Goal: Task Accomplishment & Management: Manage account settings

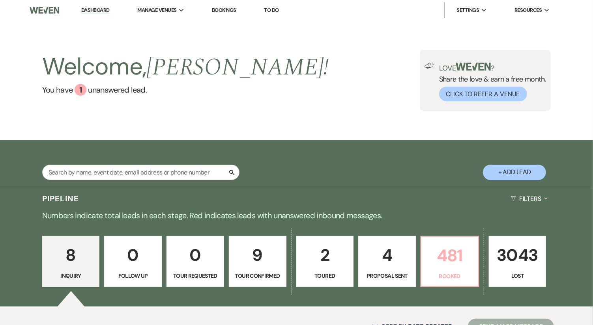
click at [446, 255] on p "481" at bounding box center [449, 255] width 47 height 26
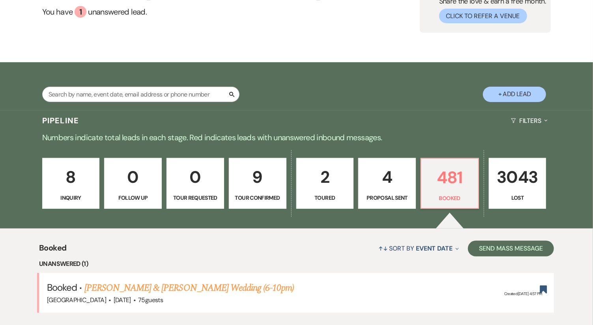
scroll to position [254, 0]
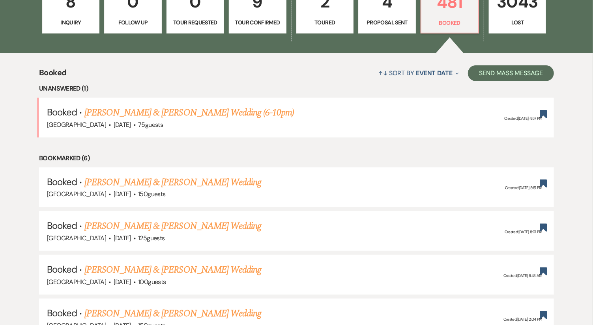
click at [190, 111] on link "[PERSON_NAME] & [PERSON_NAME] Wedding (6-10pm)" at bounding box center [189, 113] width 210 height 14
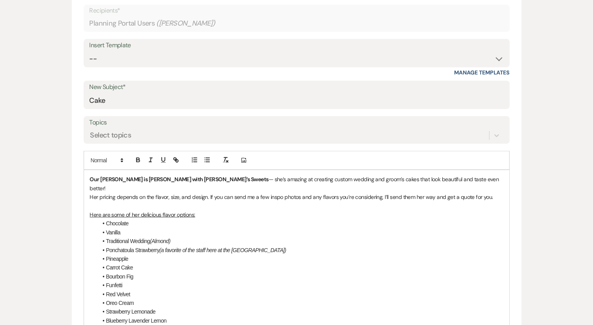
scroll to position [263, 0]
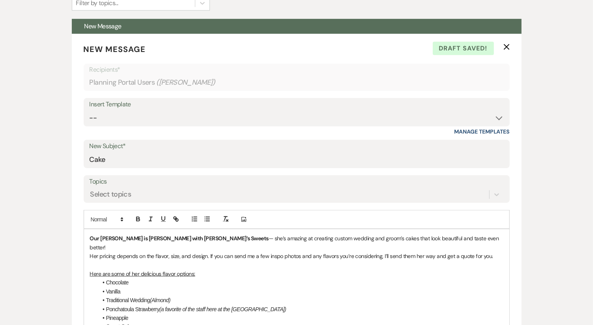
click at [504, 47] on icon "X" at bounding box center [506, 47] width 6 height 6
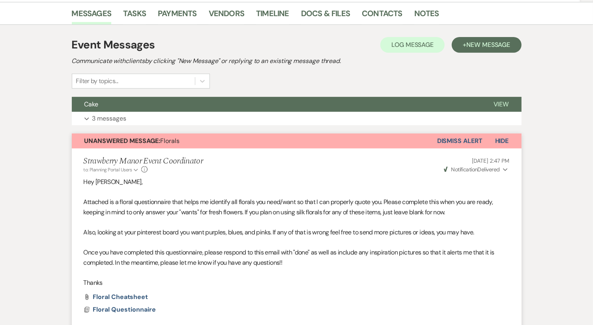
scroll to position [131, 0]
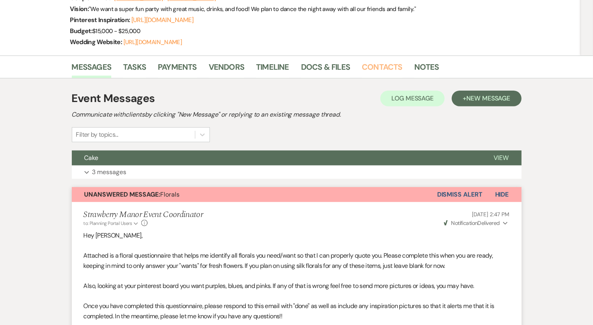
click at [373, 72] on link "Contacts" at bounding box center [382, 69] width 41 height 17
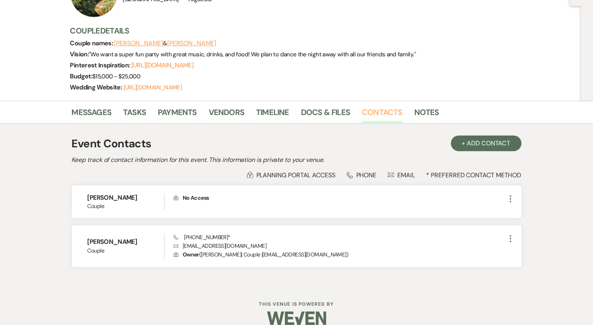
scroll to position [96, 0]
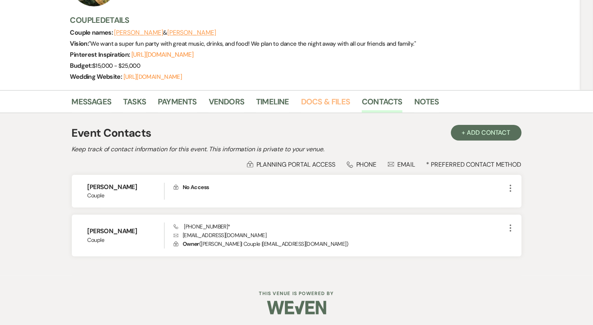
click at [318, 103] on link "Docs & Files" at bounding box center [325, 103] width 49 height 17
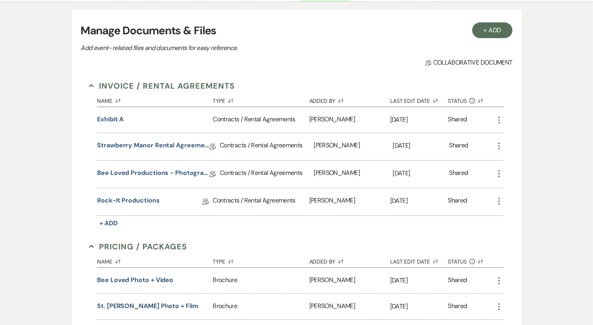
scroll to position [228, 0]
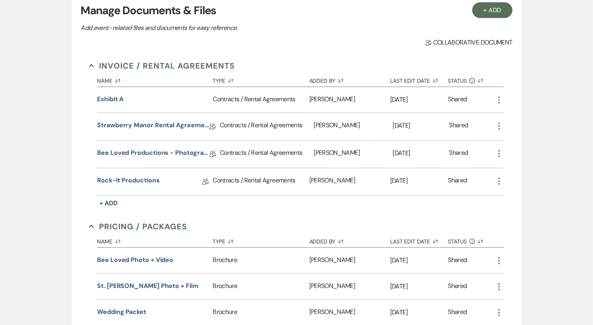
click at [108, 97] on button "Exhibit A" at bounding box center [110, 99] width 26 height 9
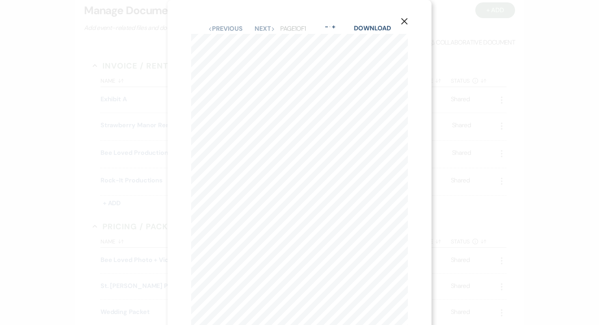
click at [408, 21] on icon "X" at bounding box center [404, 21] width 7 height 7
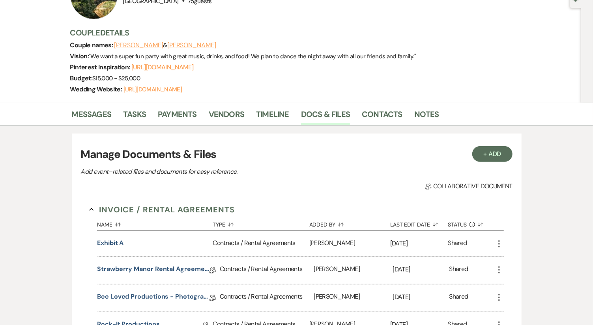
scroll to position [9, 0]
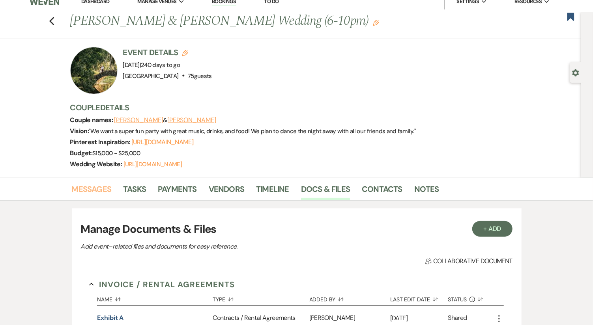
drag, startPoint x: 81, startPoint y: 187, endPoint x: 122, endPoint y: 36, distance: 155.7
click at [81, 187] on link "Messages" at bounding box center [92, 191] width 40 height 17
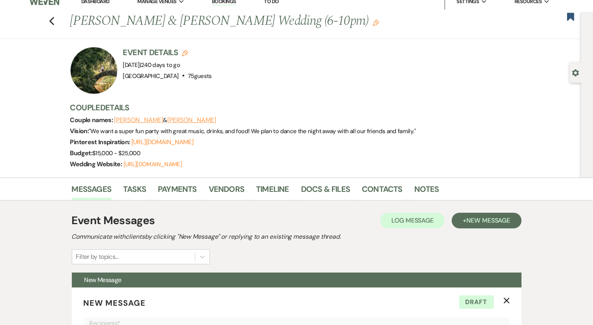
click at [55, 22] on icon "Previous" at bounding box center [52, 21] width 6 height 9
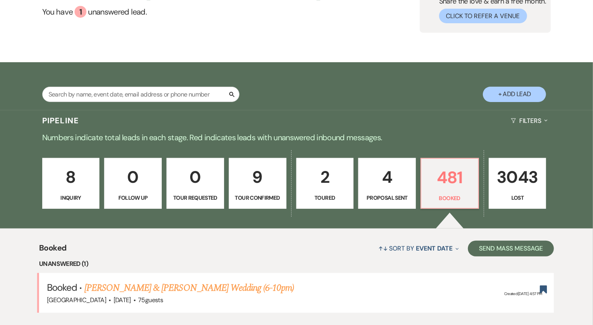
scroll to position [254, 0]
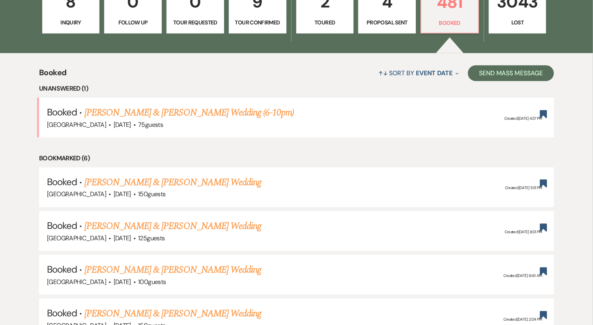
click at [162, 113] on link "[PERSON_NAME] & [PERSON_NAME] Wedding (6-10pm)" at bounding box center [189, 113] width 210 height 14
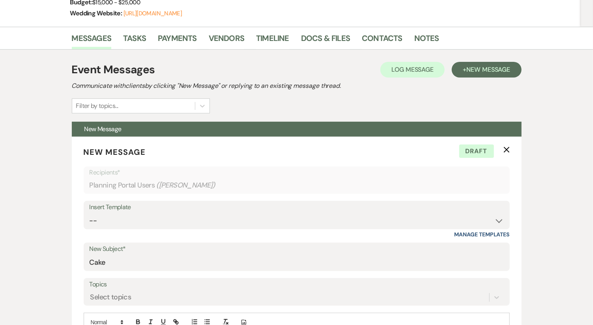
scroll to position [78, 0]
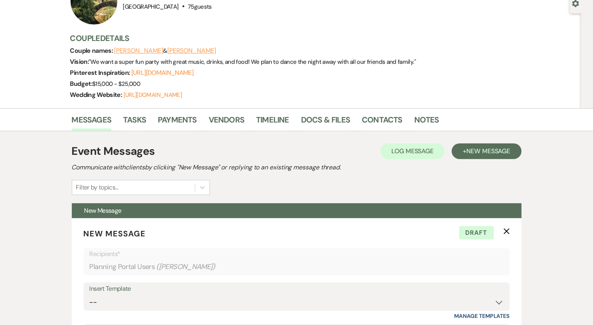
click at [503, 231] on icon "X" at bounding box center [506, 231] width 6 height 6
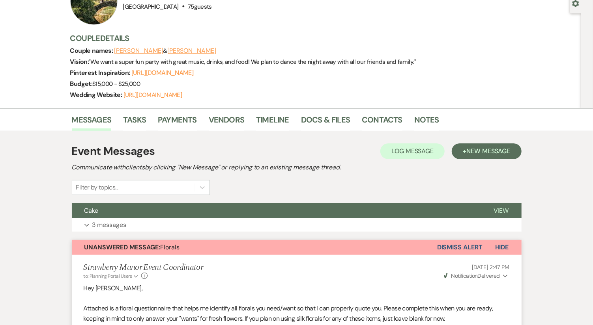
click at [444, 230] on button "Expand 3 messages" at bounding box center [296, 224] width 449 height 13
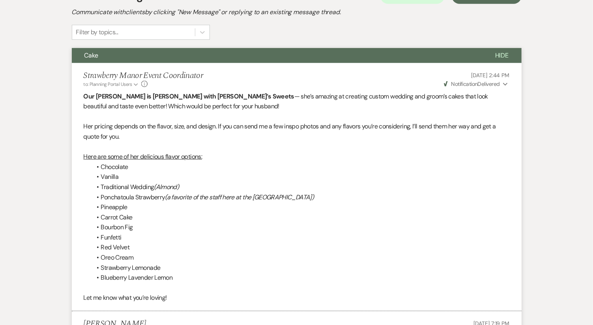
scroll to position [122, 0]
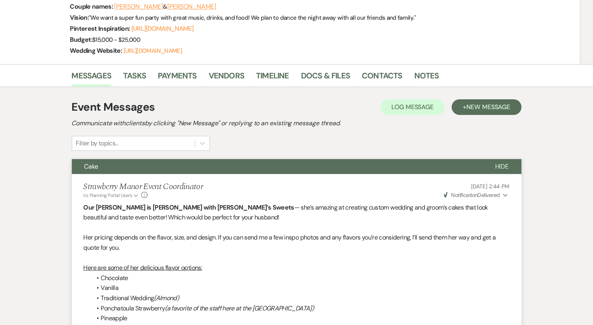
click at [507, 168] on span "Hide" at bounding box center [502, 166] width 14 height 8
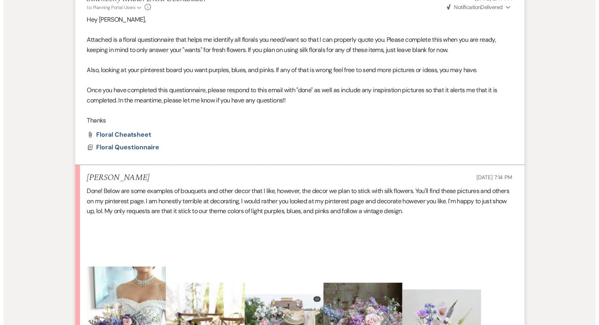
scroll to position [298, 0]
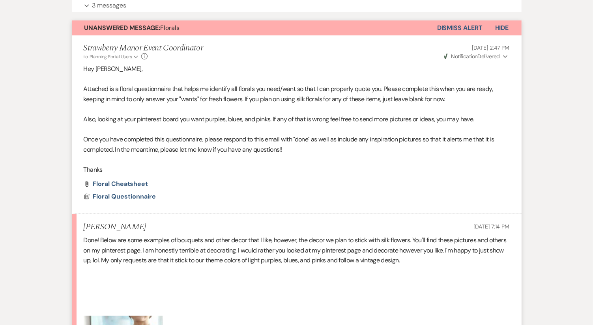
click at [116, 198] on span "Floral Questionnaire" at bounding box center [124, 196] width 63 height 8
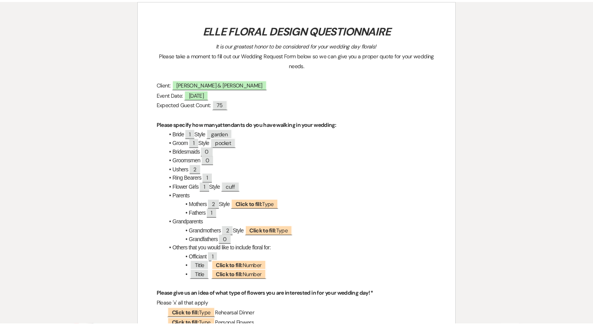
scroll to position [0, 0]
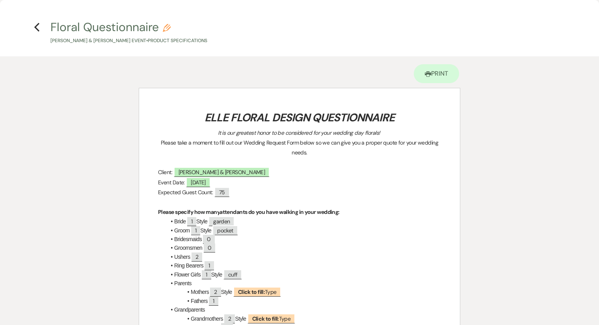
click at [34, 26] on icon "Previous" at bounding box center [37, 26] width 6 height 9
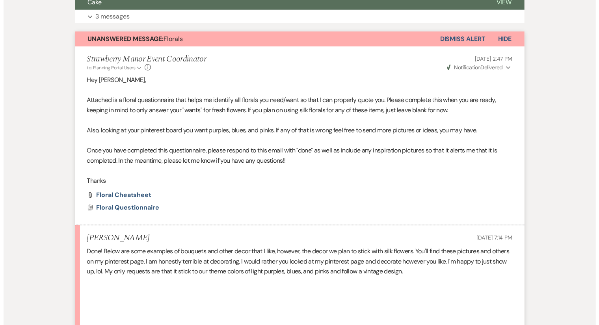
scroll to position [298, 0]
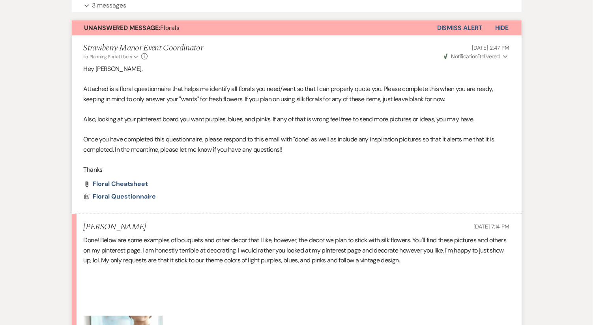
click at [127, 196] on span "Floral Questionnaire" at bounding box center [124, 196] width 63 height 8
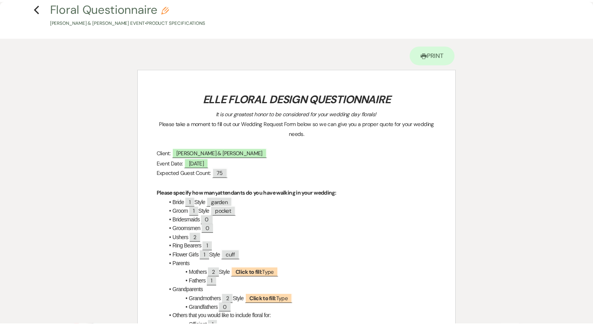
scroll to position [0, 0]
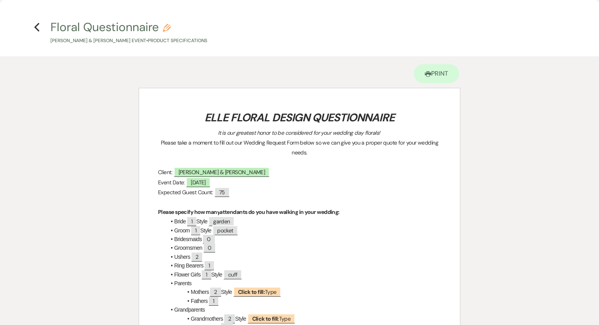
click at [47, 30] on h4 "Previous Floral Questionnaire Pencil [PERSON_NAME] & [PERSON_NAME] Event • Prod…" at bounding box center [300, 32] width 568 height 26
click at [35, 30] on icon "Previous" at bounding box center [37, 26] width 6 height 9
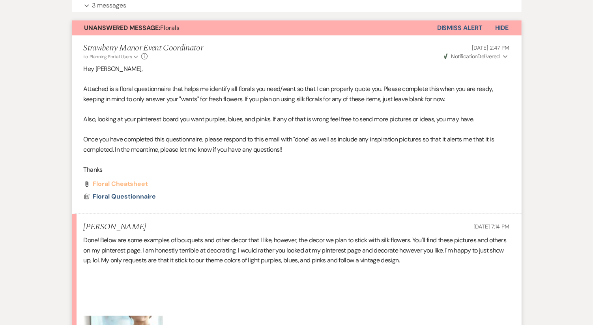
click at [120, 181] on span "Floral Cheatsheet" at bounding box center [120, 184] width 55 height 8
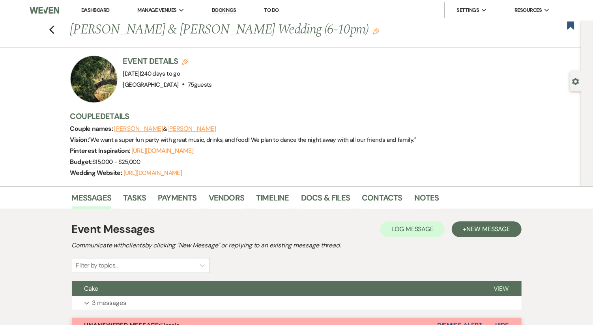
click at [54, 24] on button "Previous" at bounding box center [52, 29] width 6 height 11
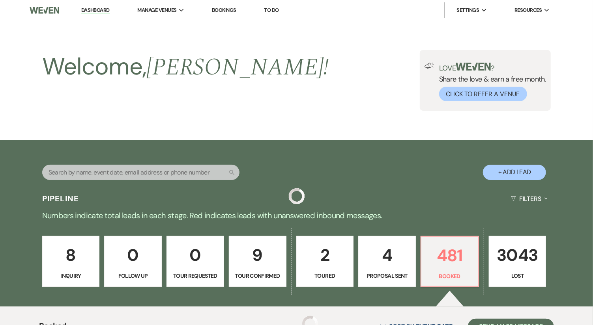
scroll to position [254, 0]
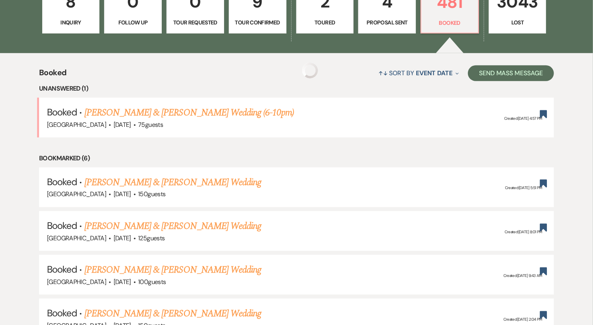
click at [95, 112] on link "[PERSON_NAME] & [PERSON_NAME] Wedding (6-10pm)" at bounding box center [189, 113] width 210 height 14
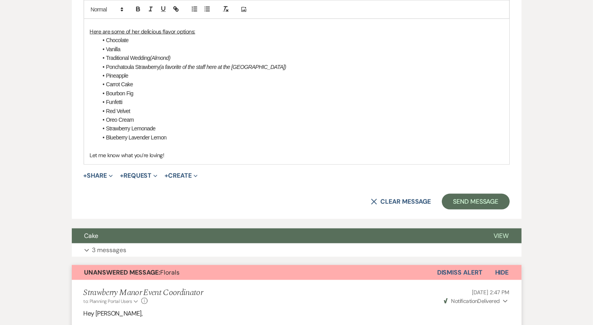
scroll to position [560, 0]
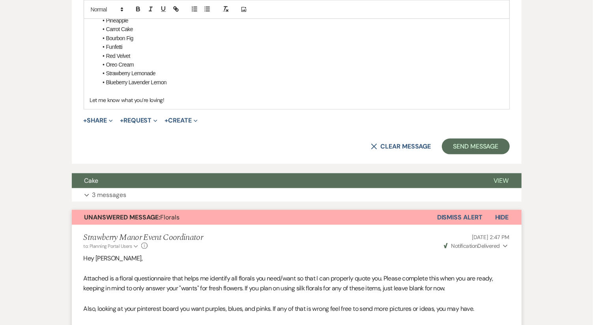
click at [382, 144] on button "X Clear message" at bounding box center [401, 147] width 60 height 6
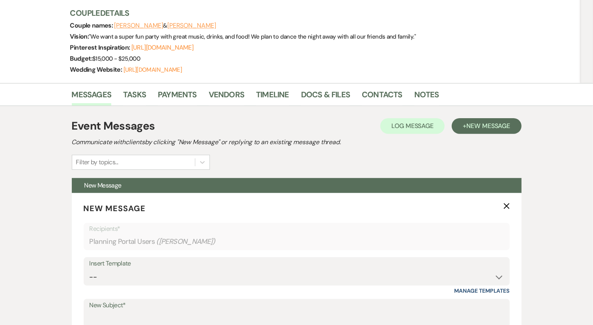
scroll to position [44, 0]
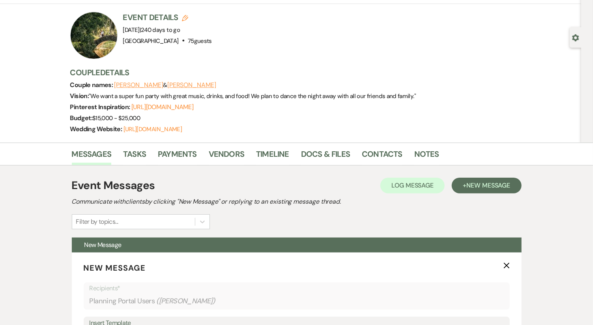
click at [507, 262] on button "X" at bounding box center [506, 265] width 6 height 7
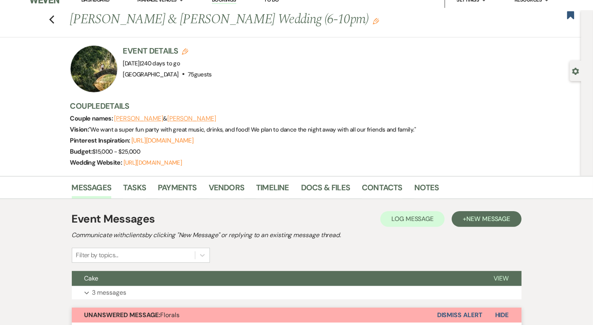
scroll to position [0, 0]
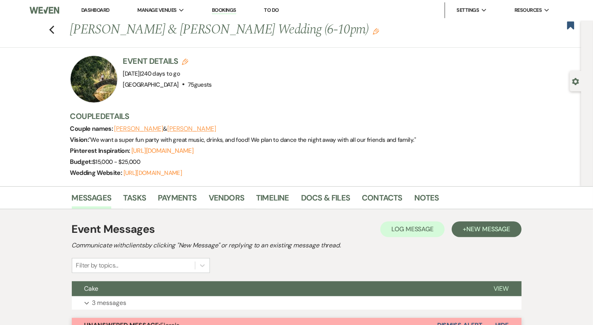
click at [55, 33] on icon "Previous" at bounding box center [52, 29] width 6 height 9
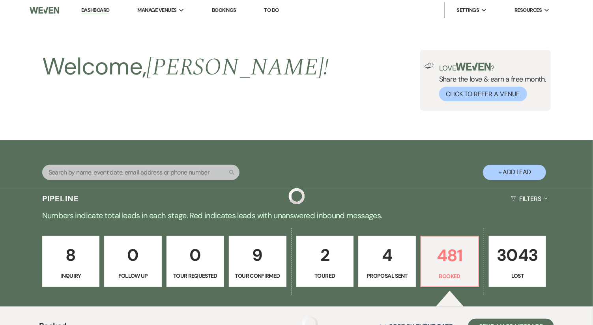
scroll to position [254, 0]
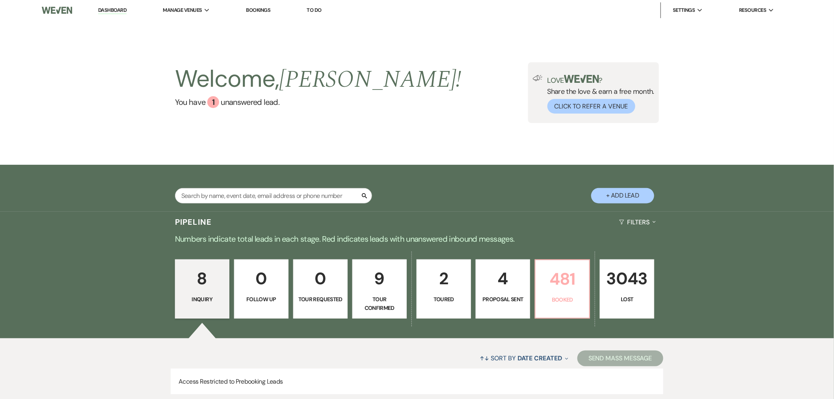
click at [565, 286] on p "481" at bounding box center [563, 279] width 44 height 26
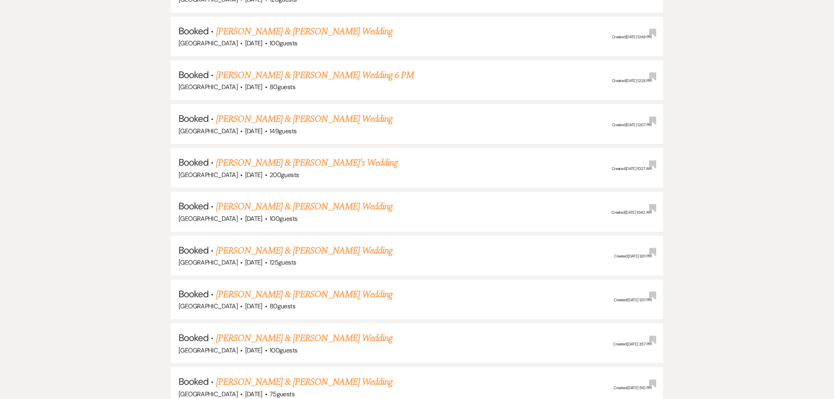
scroll to position [4338, 0]
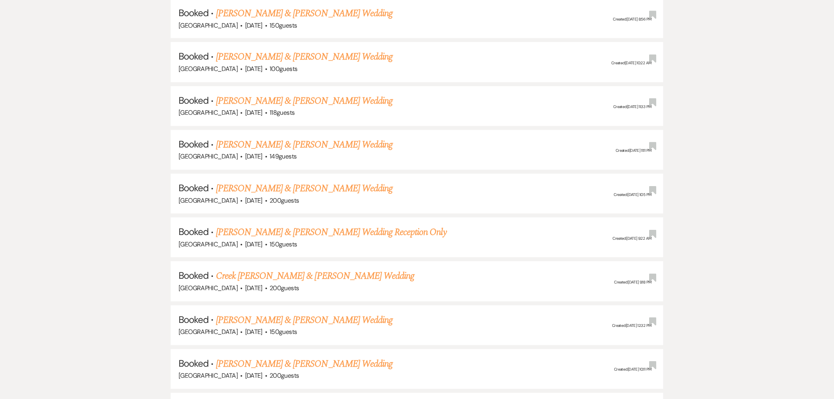
click at [383, 226] on link "[PERSON_NAME] & [PERSON_NAME] Wedding Reception Only" at bounding box center [331, 233] width 231 height 14
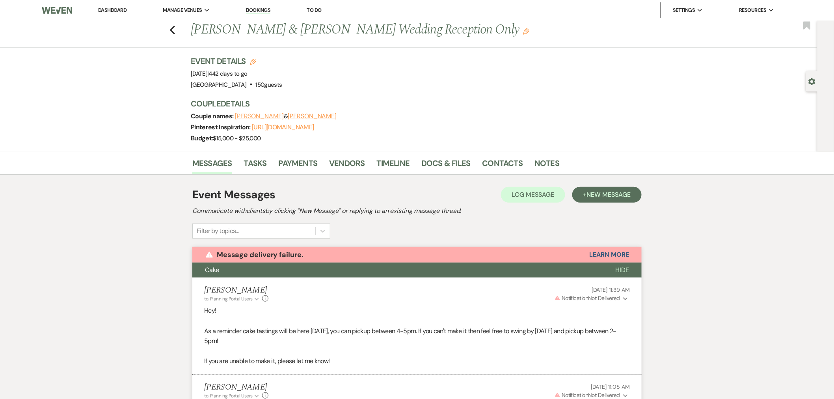
click at [269, 116] on button "William Jackson" at bounding box center [259, 116] width 49 height 6
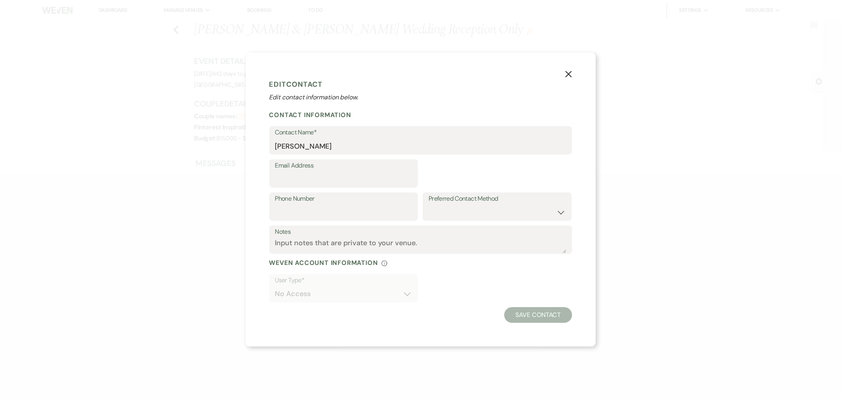
select select "1"
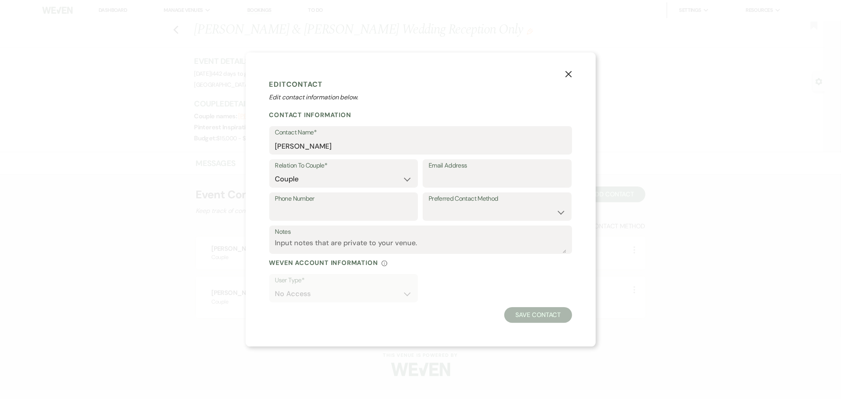
drag, startPoint x: 573, startPoint y: 82, endPoint x: 518, endPoint y: 92, distance: 56.1
click at [573, 82] on button "X" at bounding box center [568, 73] width 54 height 42
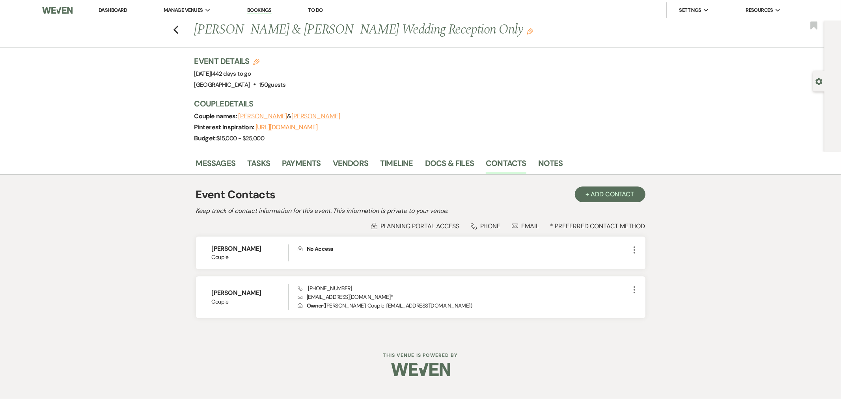
click at [318, 117] on button "Faith Hebert" at bounding box center [315, 116] width 49 height 6
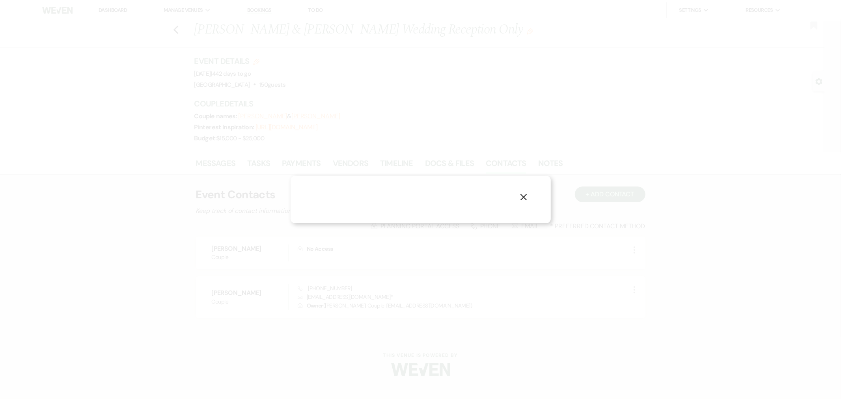
select select "1"
select select "email"
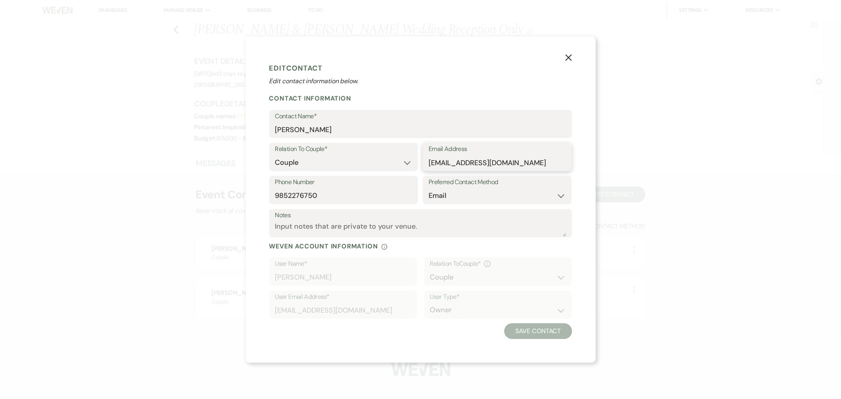
drag, startPoint x: 528, startPoint y: 161, endPoint x: 426, endPoint y: 164, distance: 101.8
click at [426, 164] on div "Email Address willfaithjackson@gmail.com" at bounding box center [497, 157] width 149 height 28
click at [325, 182] on label "Phone Number" at bounding box center [343, 182] width 137 height 11
click at [325, 188] on input "9852276750" at bounding box center [343, 195] width 137 height 15
drag, startPoint x: 324, startPoint y: 196, endPoint x: 191, endPoint y: 175, distance: 135.0
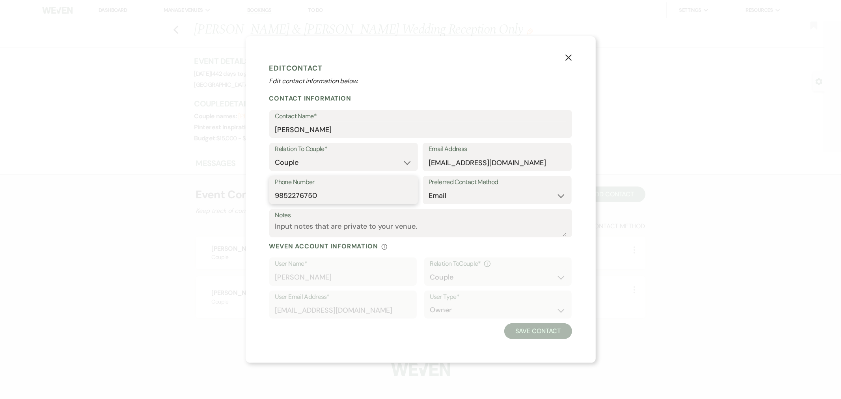
click at [191, 175] on div "X Edit Contact Edit contact information below. Contact Information Contact Name…" at bounding box center [420, 199] width 841 height 399
click at [577, 58] on button "X" at bounding box center [568, 57] width 54 height 42
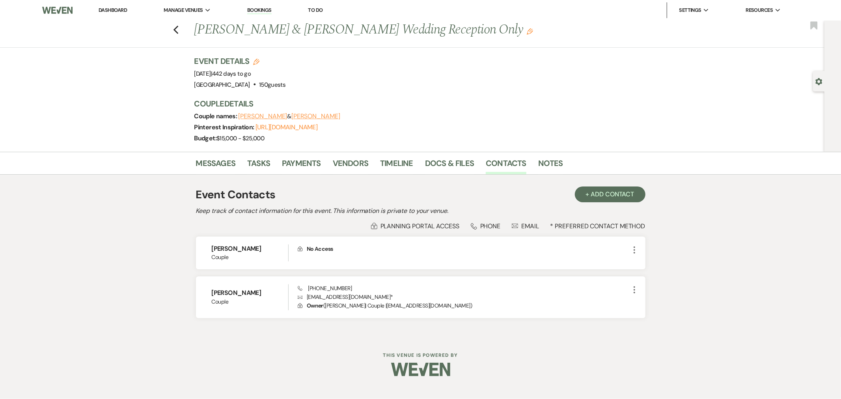
click at [177, 30] on icon "Previous" at bounding box center [176, 29] width 6 height 9
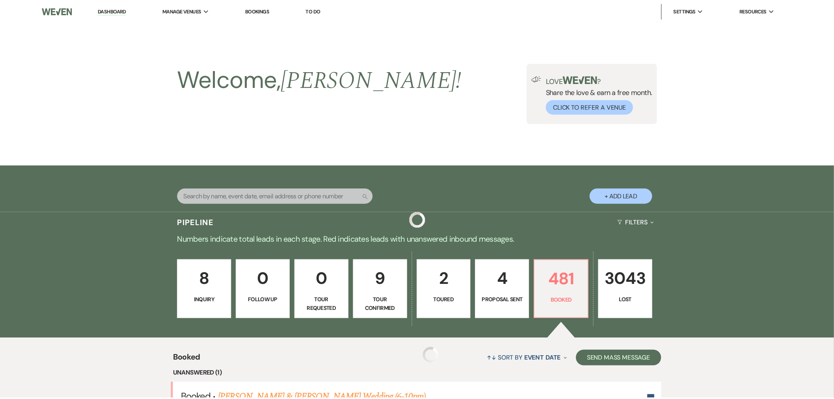
scroll to position [4338, 0]
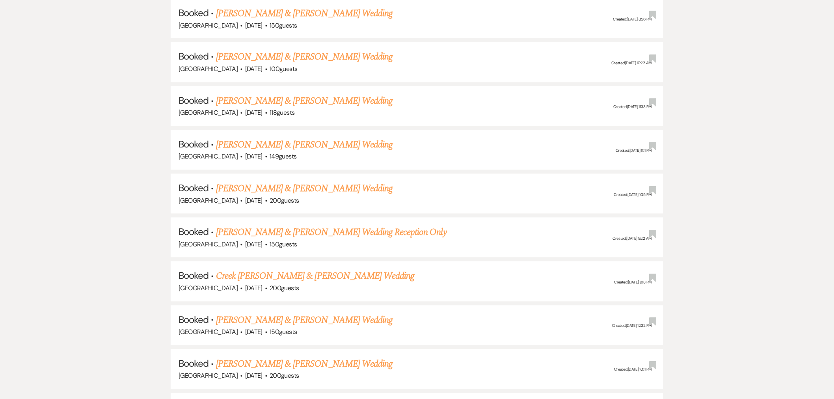
click at [355, 313] on link "[PERSON_NAME] & [PERSON_NAME] Wedding" at bounding box center [304, 320] width 177 height 14
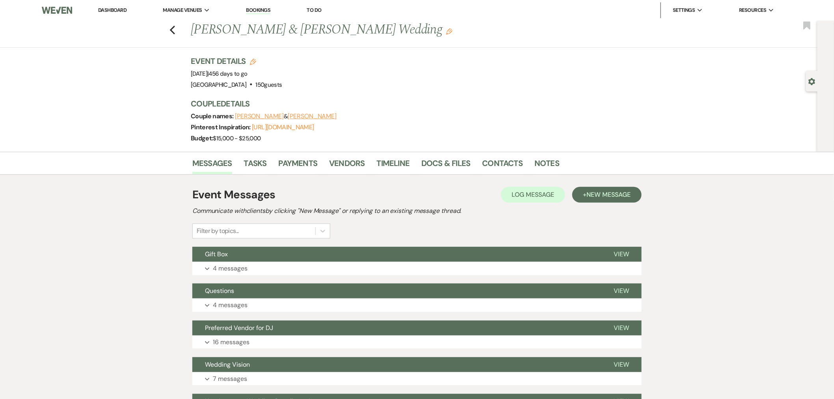
click at [267, 113] on button "Alexandra Freeman" at bounding box center [259, 116] width 49 height 6
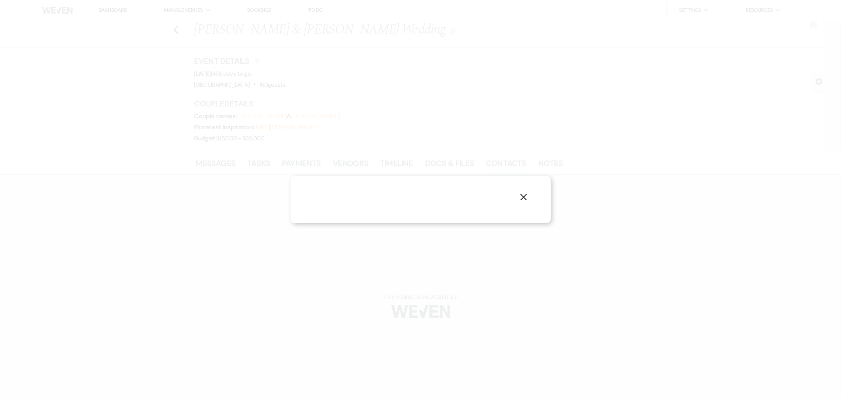
select select "1"
select select "phone"
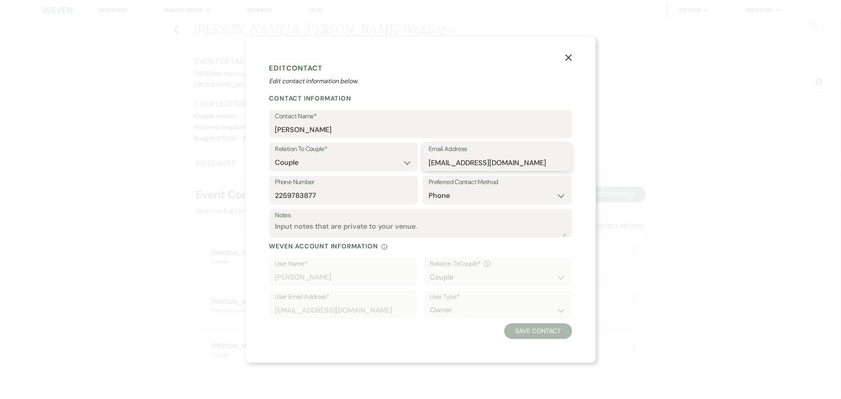
drag, startPoint x: 557, startPoint y: 166, endPoint x: 457, endPoint y: 164, distance: 99.8
click at [391, 175] on div "Relation To Couple* Couple Planner Parent of Couple Family Member Friend Other …" at bounding box center [420, 159] width 303 height 33
drag, startPoint x: 289, startPoint y: 202, endPoint x: 248, endPoint y: 203, distance: 41.8
click at [248, 203] on div "X Edit Contact Edit contact information below. Contact Information Contact Name…" at bounding box center [421, 199] width 350 height 327
copy label "Phone Number"
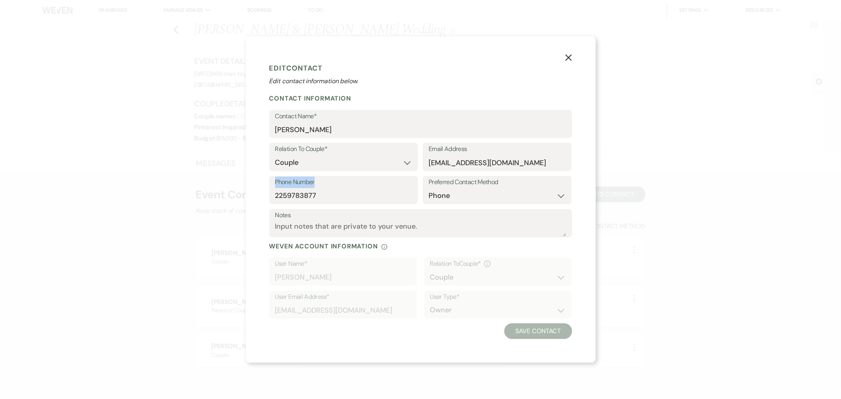
click at [574, 65] on button "X" at bounding box center [568, 57] width 54 height 42
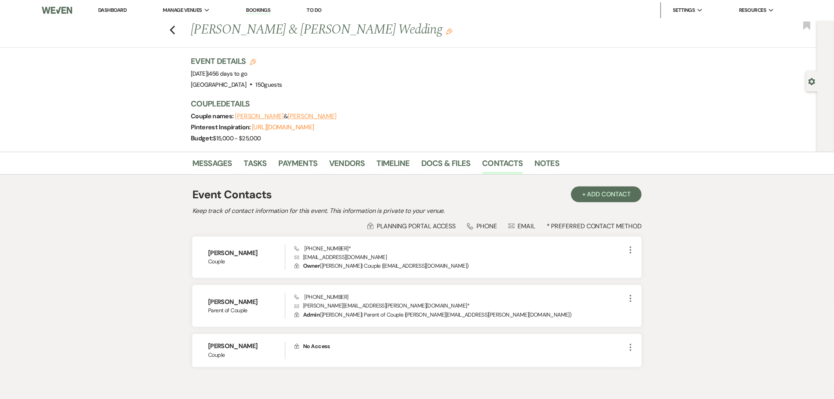
click at [317, 120] on div "Couple names: Alexandra Freeman & Austin Utley" at bounding box center [412, 116] width 442 height 11
click at [318, 116] on button "Austin Utley" at bounding box center [312, 116] width 49 height 6
select select "1"
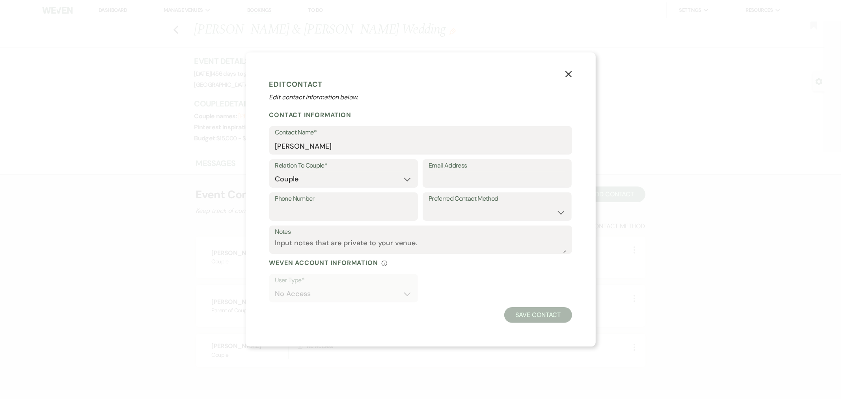
click at [580, 76] on button "X" at bounding box center [568, 73] width 54 height 42
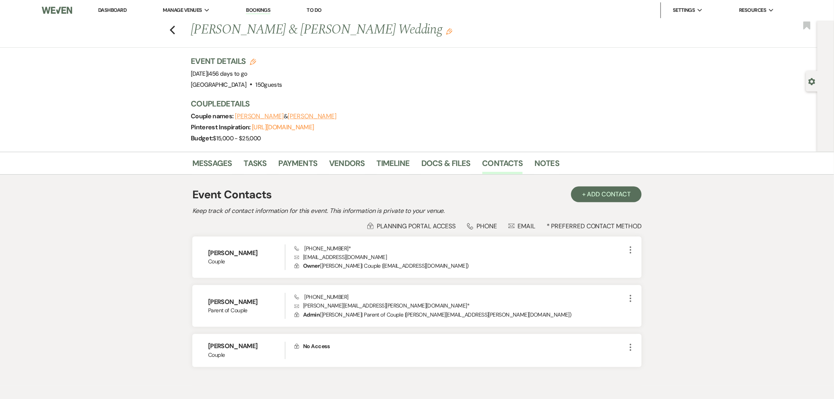
click at [174, 31] on icon "Previous" at bounding box center [173, 29] width 6 height 9
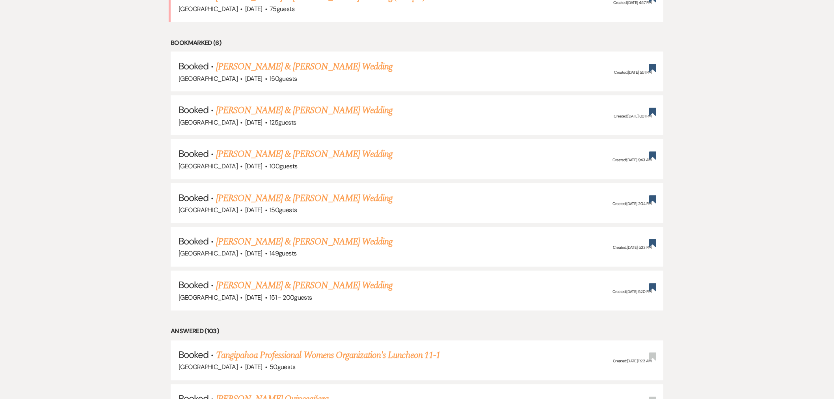
scroll to position [395, 0]
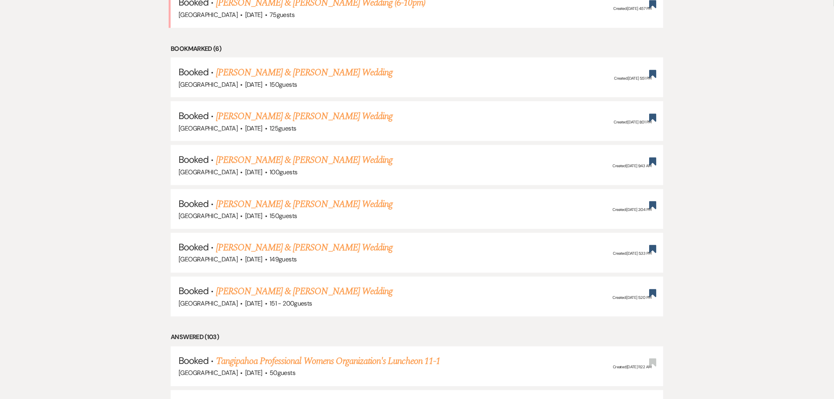
click at [250, 285] on link "[PERSON_NAME] & [PERSON_NAME] Wedding" at bounding box center [304, 292] width 177 height 14
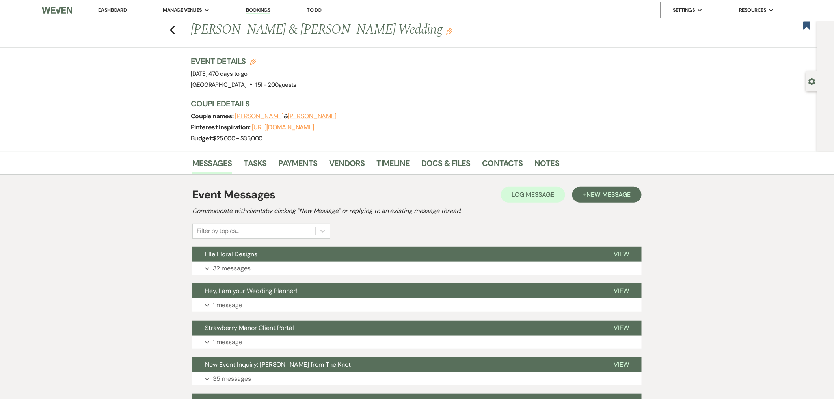
click at [265, 117] on button "Sydni Schnebelen" at bounding box center [259, 116] width 49 height 6
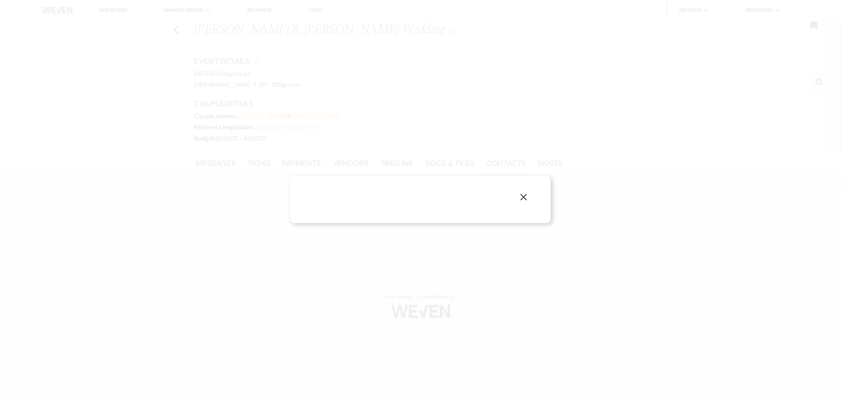
select select "1"
select select "email"
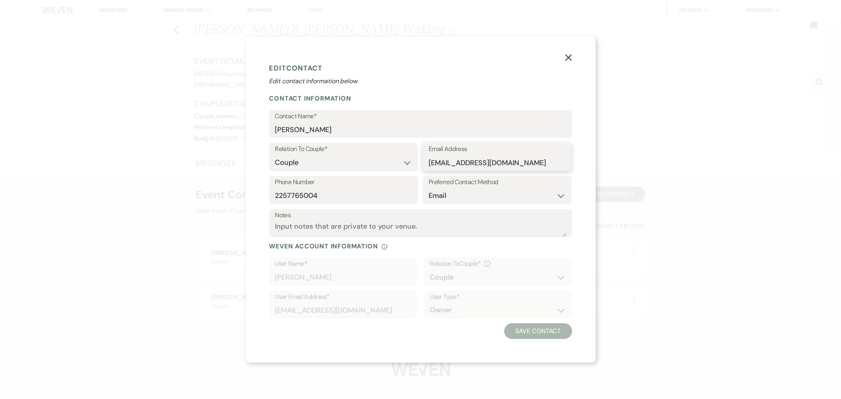
drag, startPoint x: 510, startPoint y: 169, endPoint x: 424, endPoint y: 164, distance: 86.1
click at [424, 164] on div "Email Address sydnischneb@gmail.com" at bounding box center [497, 157] width 149 height 28
drag, startPoint x: 328, startPoint y: 195, endPoint x: 255, endPoint y: 199, distance: 72.7
click at [256, 199] on div "X Edit Contact Edit contact information below. Contact Information Contact Name…" at bounding box center [421, 199] width 350 height 327
click at [569, 62] on button "X" at bounding box center [568, 57] width 54 height 42
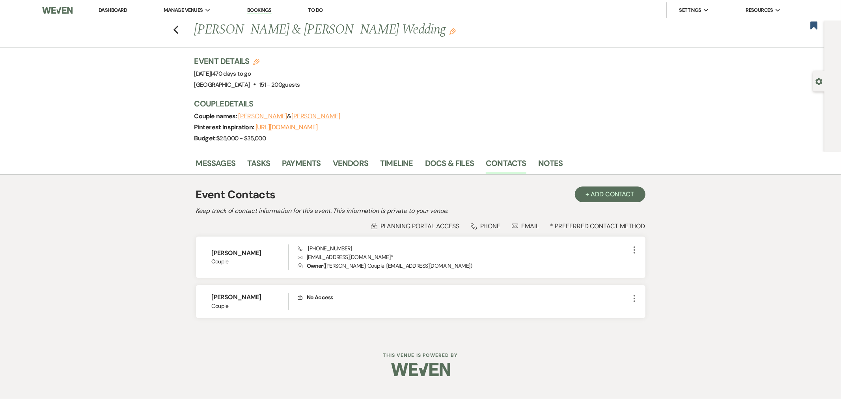
click at [314, 115] on button "Graceson Poh" at bounding box center [315, 116] width 49 height 6
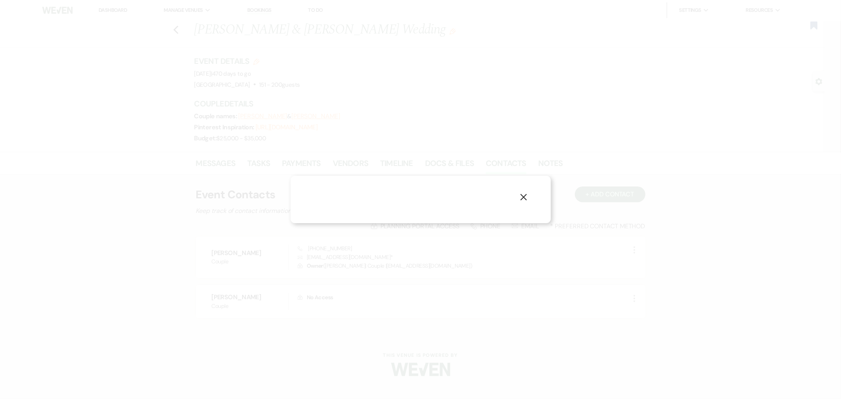
select select "1"
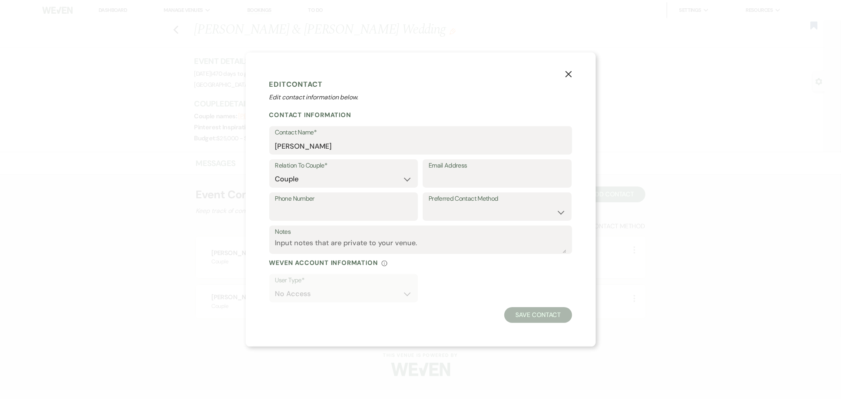
click at [564, 73] on button "X" at bounding box center [568, 73] width 54 height 42
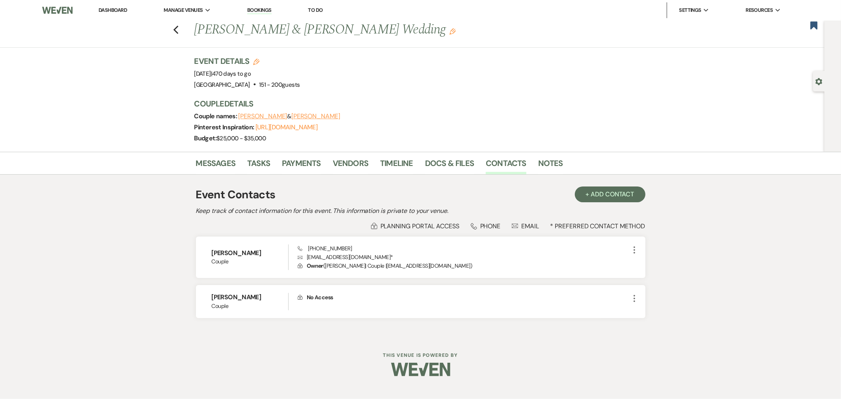
click at [175, 28] on use "button" at bounding box center [175, 30] width 5 height 9
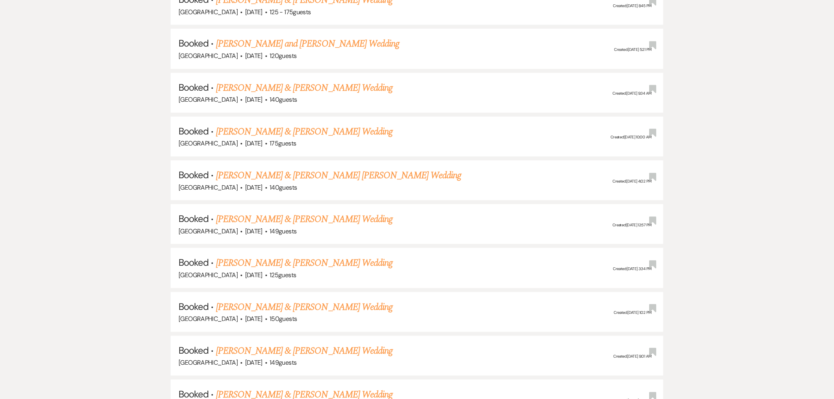
scroll to position [4555, 0]
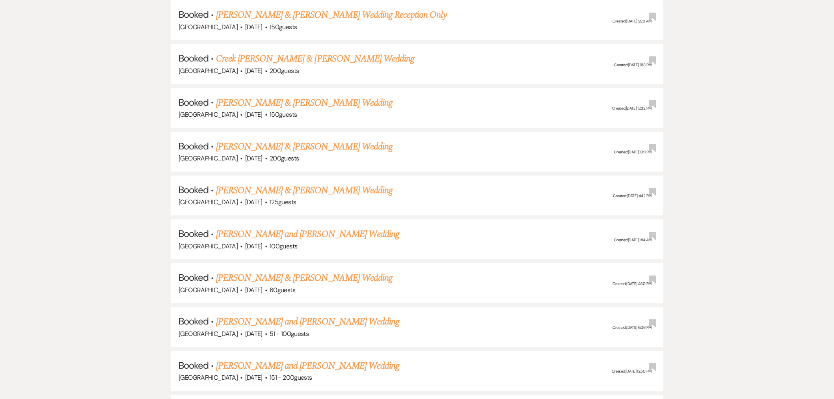
click at [237, 227] on link "[PERSON_NAME] and [PERSON_NAME] Wedding" at bounding box center [308, 234] width 184 height 14
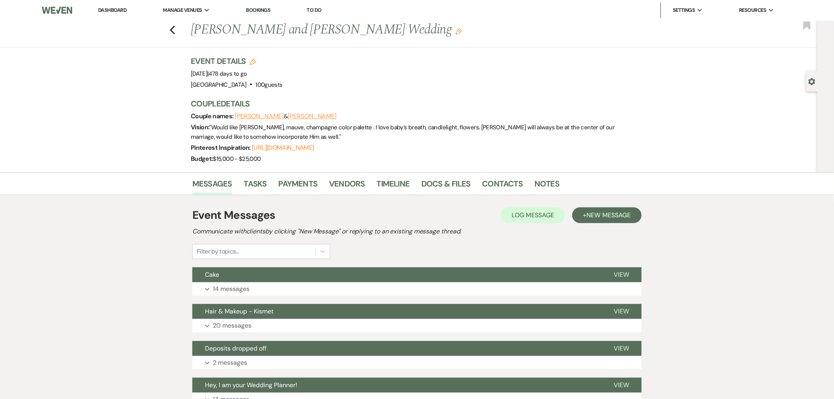
click at [0, 0] on link "Log Out" at bounding box center [0, 0] width 0 height 0
